Goal: Task Accomplishment & Management: Use online tool/utility

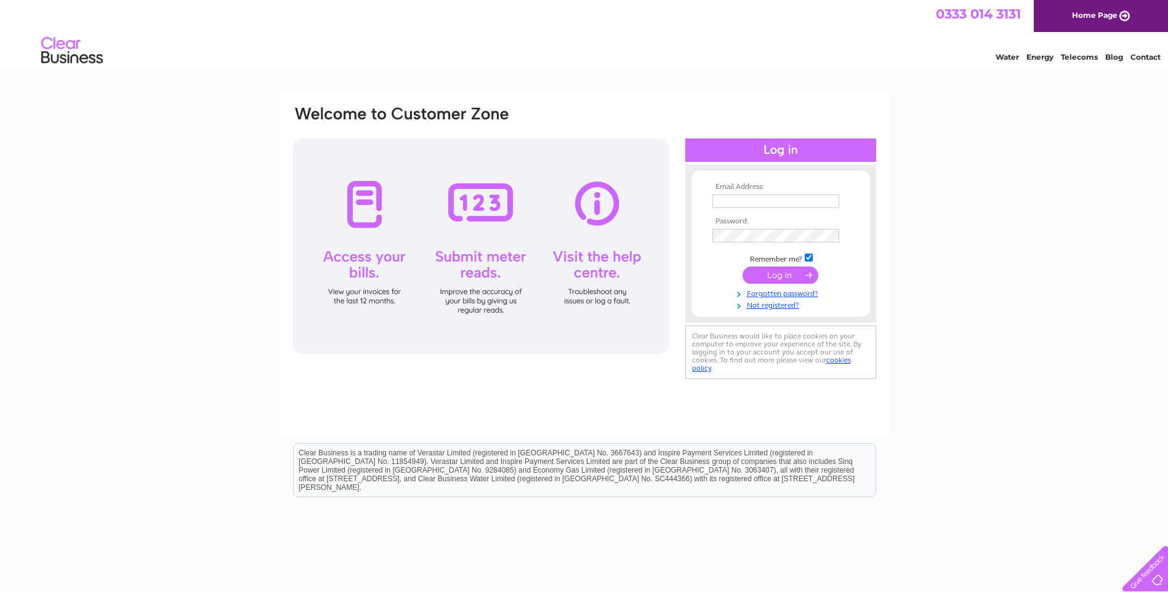
type input "[EMAIL_ADDRESS][DOMAIN_NAME]"
click at [778, 272] on input "submit" at bounding box center [781, 275] width 76 height 17
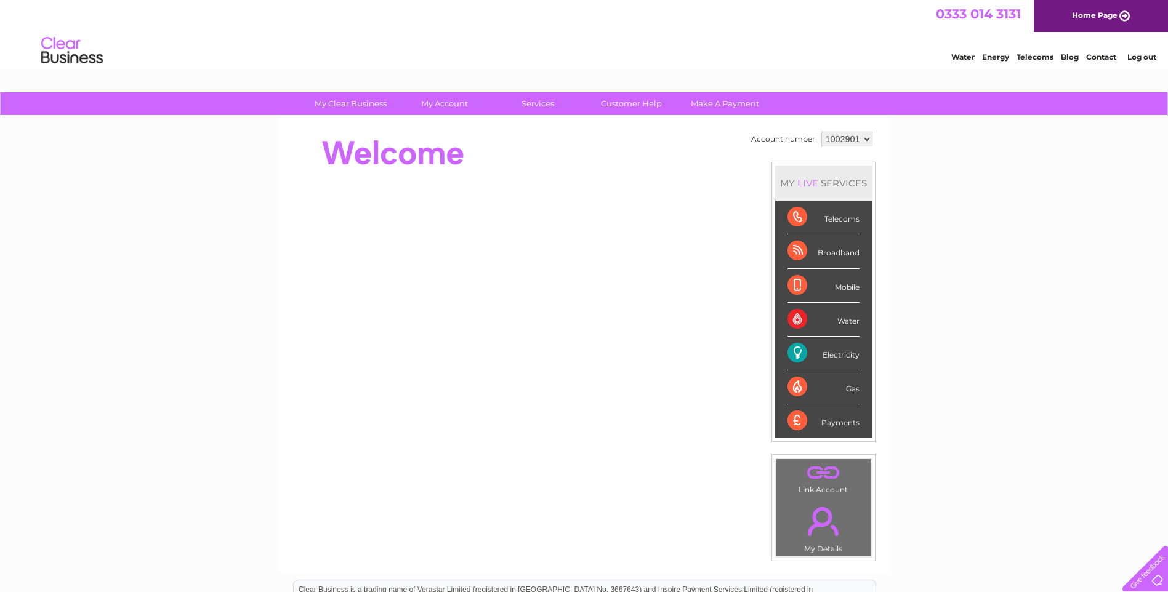
click at [845, 357] on div "Electricity" at bounding box center [824, 354] width 72 height 34
click at [829, 530] on link "." at bounding box center [824, 521] width 88 height 43
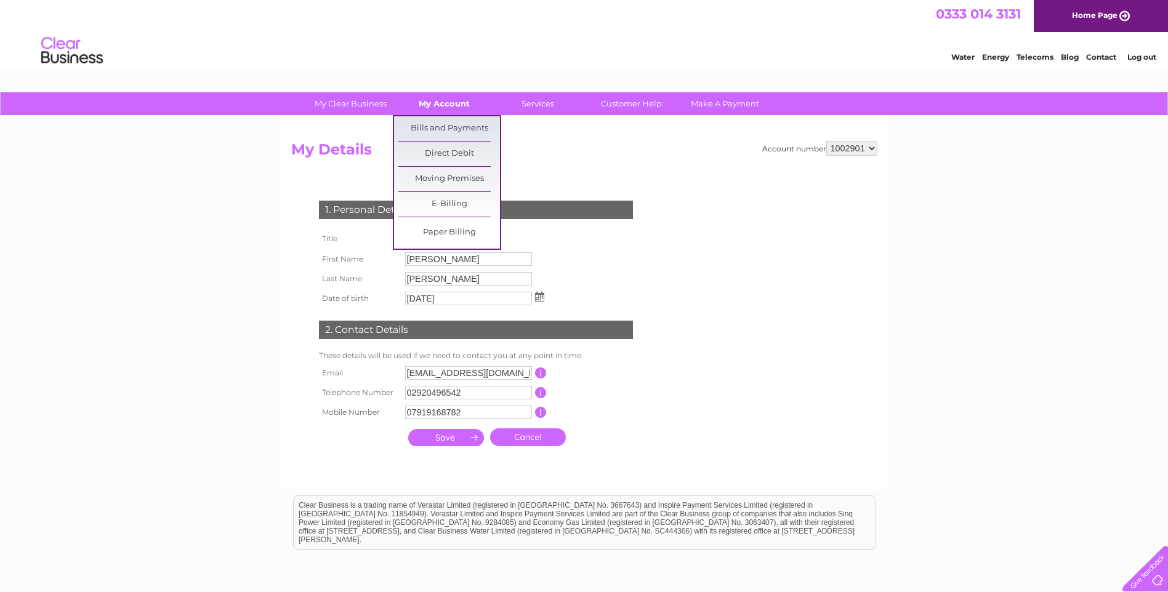
click at [458, 103] on link "My Account" at bounding box center [444, 103] width 102 height 23
click at [449, 121] on link "Bills and Payments" at bounding box center [449, 128] width 102 height 25
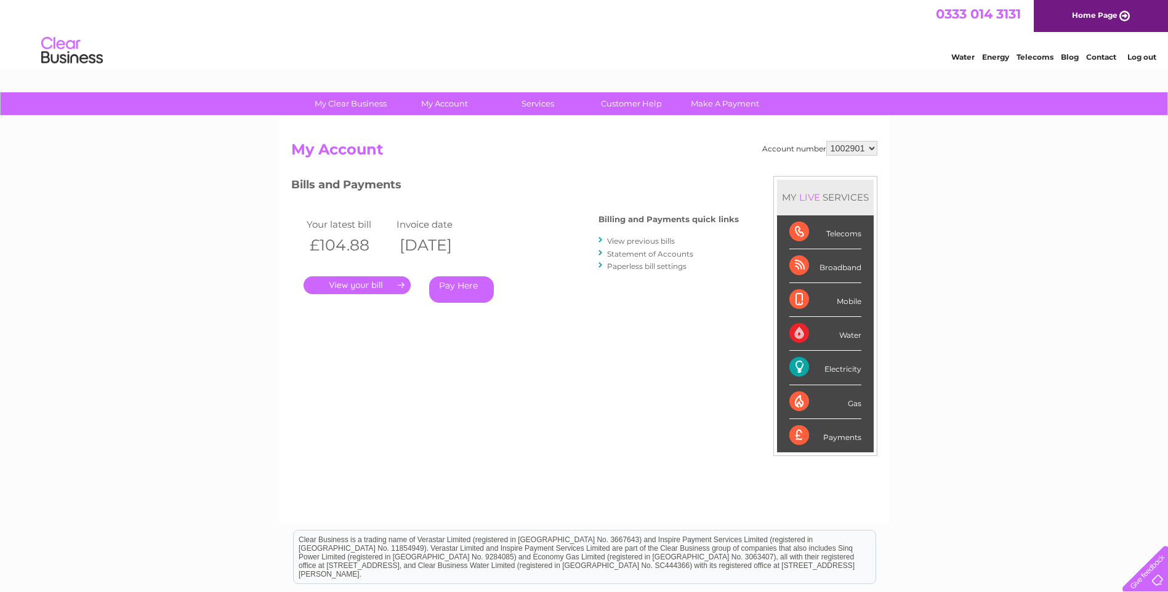
click at [369, 281] on link "." at bounding box center [357, 285] width 107 height 18
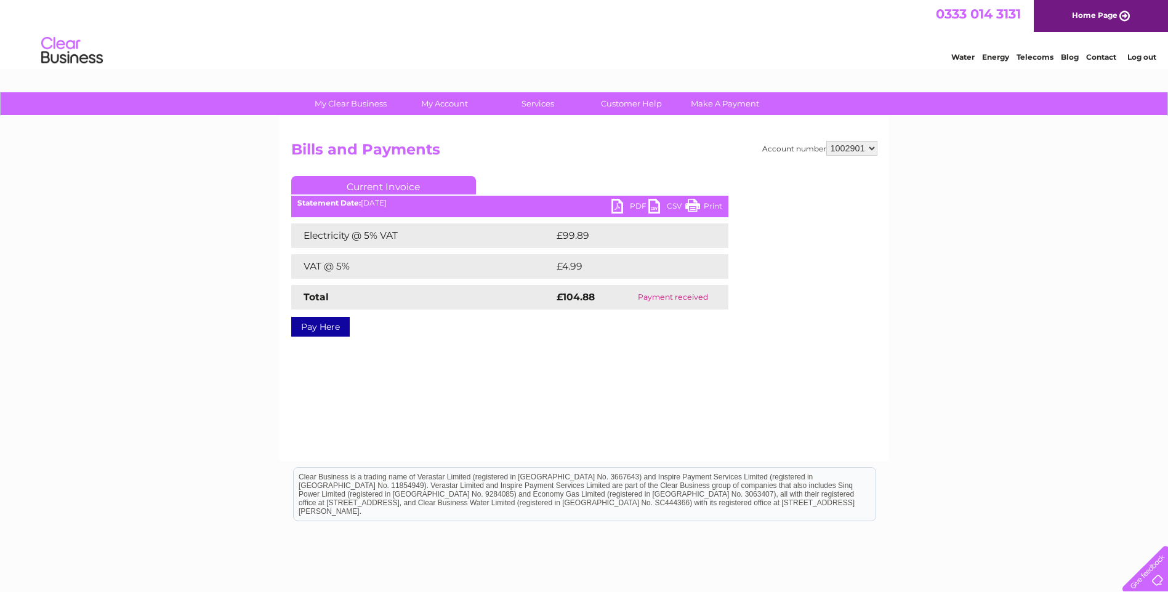
click at [619, 198] on ul "Current Invoice" at bounding box center [509, 187] width 437 height 23
click at [621, 202] on link "PDF" at bounding box center [629, 208] width 37 height 18
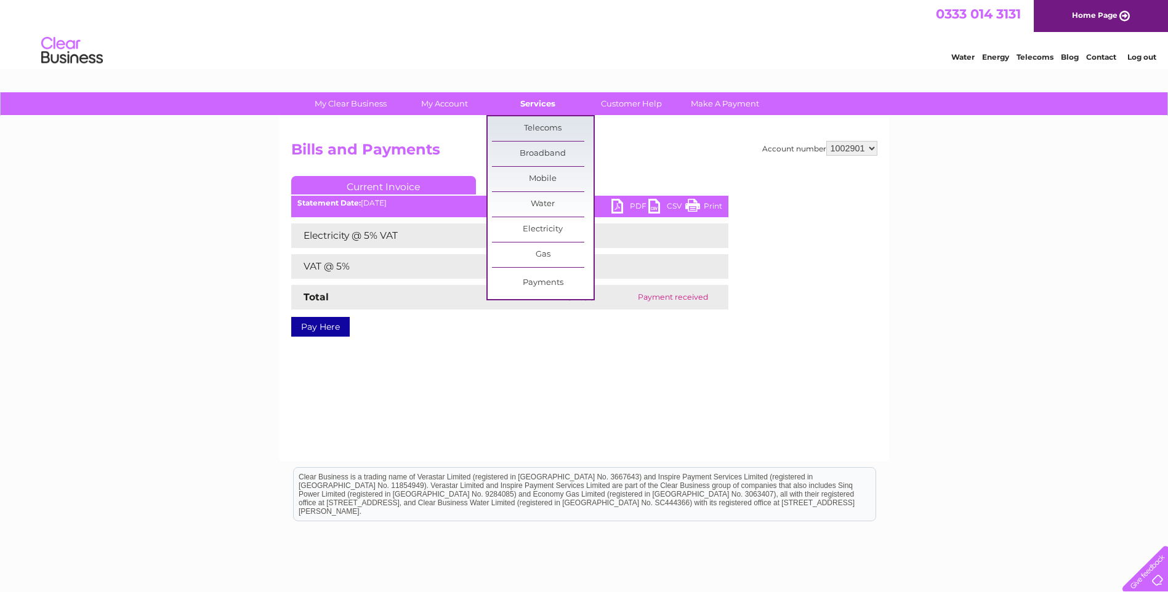
click at [529, 105] on link "Services" at bounding box center [538, 103] width 102 height 23
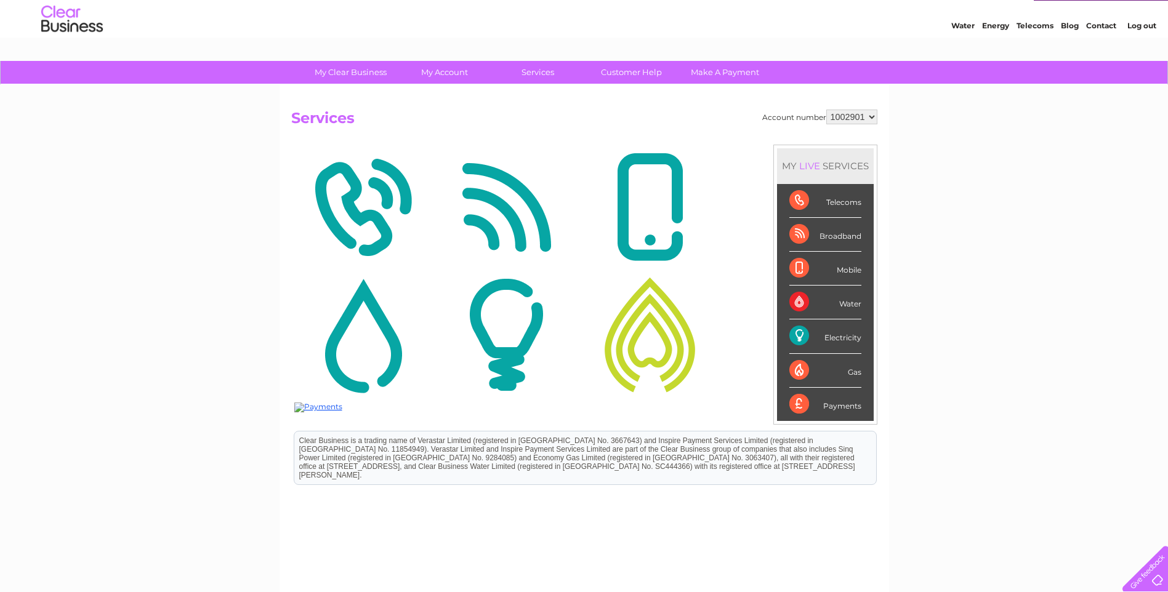
scroll to position [62, 0]
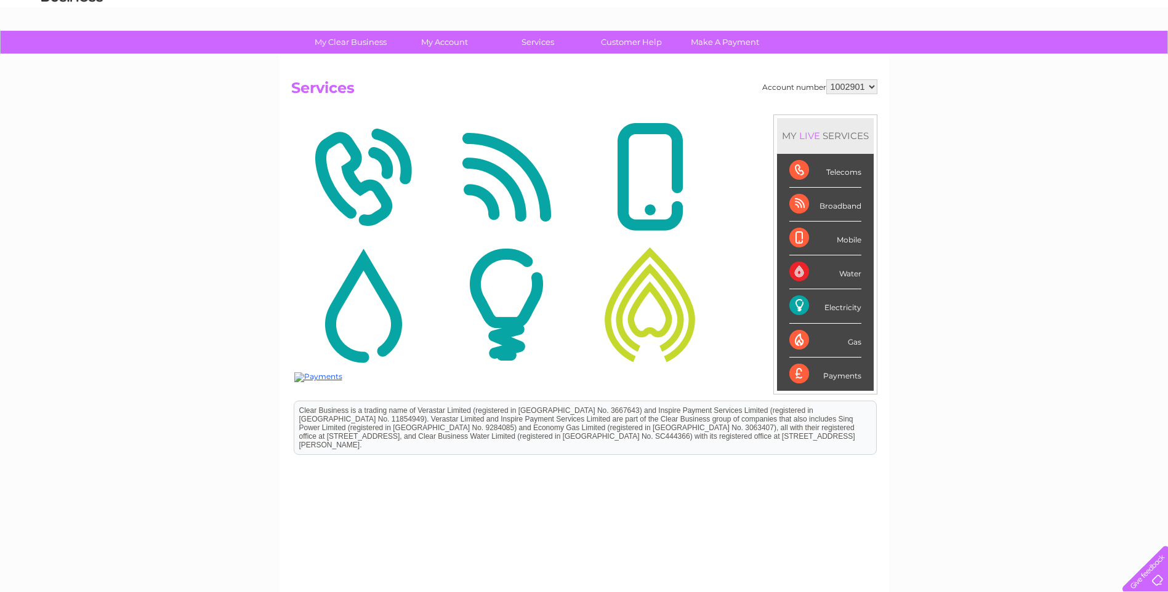
click at [850, 308] on div "Electricity" at bounding box center [825, 306] width 72 height 34
click at [806, 306] on div "Electricity" at bounding box center [825, 306] width 72 height 34
click at [789, 303] on div "Electricity" at bounding box center [825, 306] width 72 height 34
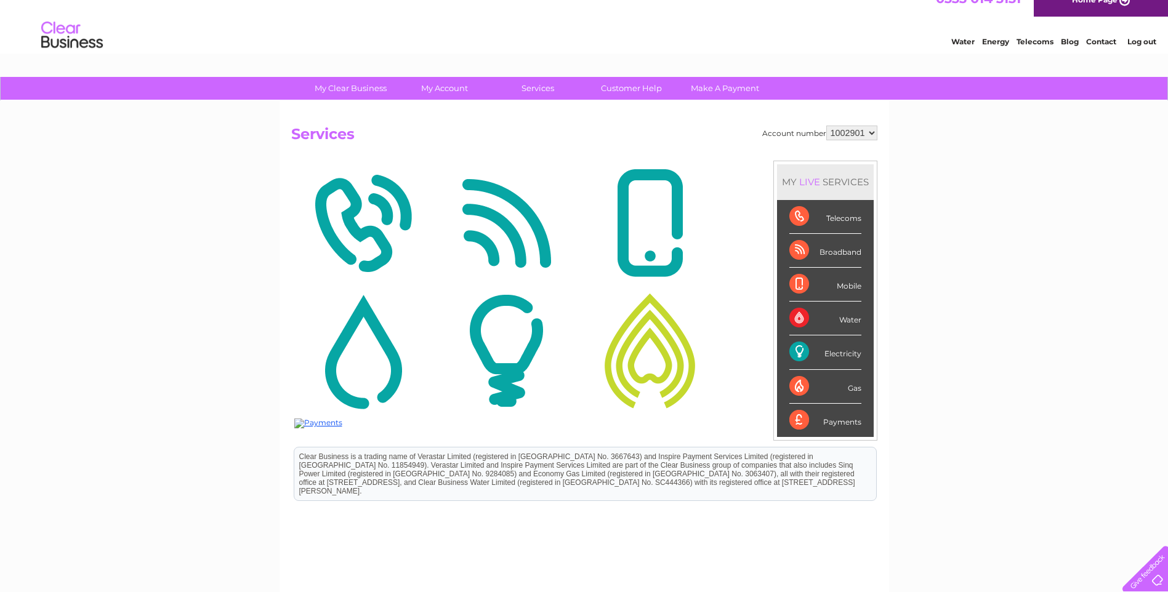
scroll to position [0, 0]
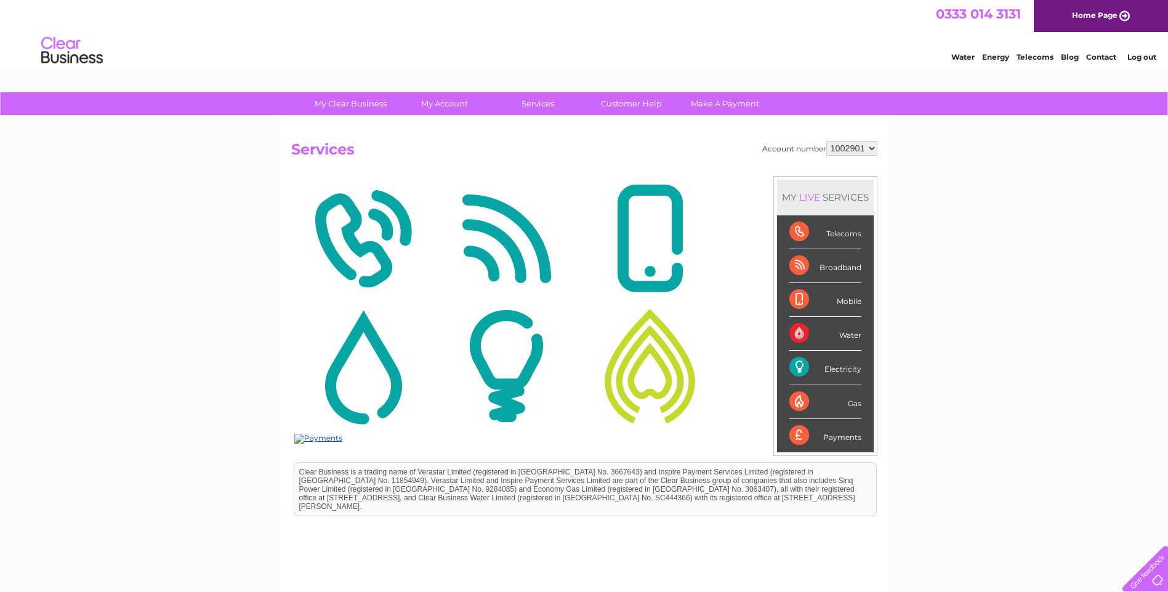
click at [505, 368] on img at bounding box center [506, 366] width 137 height 119
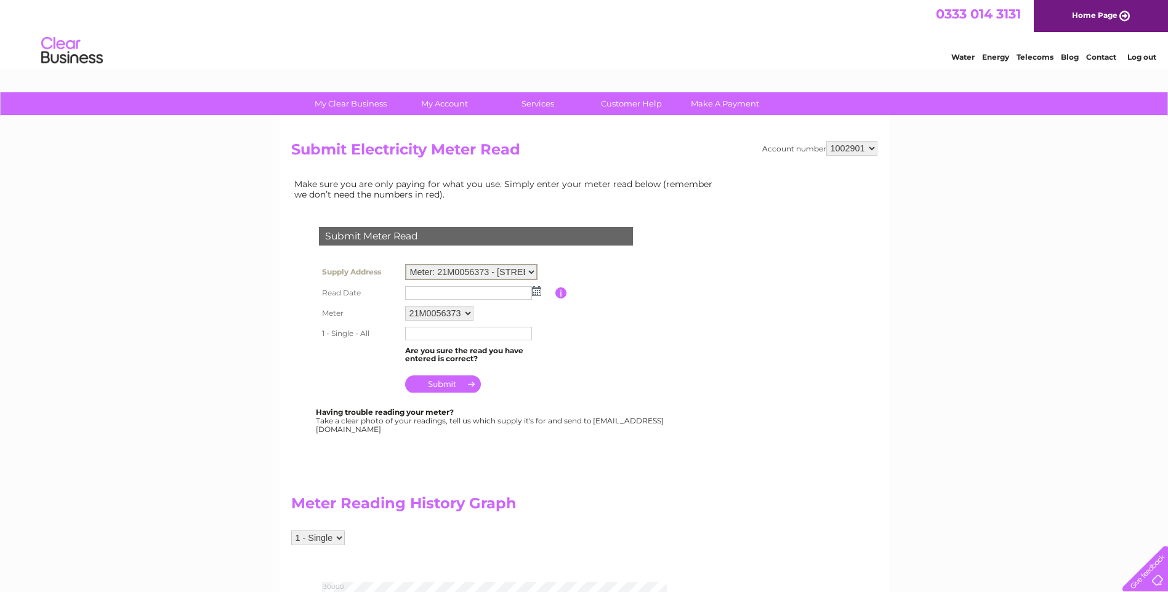
click at [515, 276] on select "Meter: 21M0056373 - [STREET_ADDRESS]" at bounding box center [471, 272] width 132 height 16
click at [584, 332] on table "Supply Address Meter: 21M0056373 - [STREET_ADDRESS] Read Date Please enter the …" at bounding box center [491, 328] width 350 height 134
